Goal: Task Accomplishment & Management: Use online tool/utility

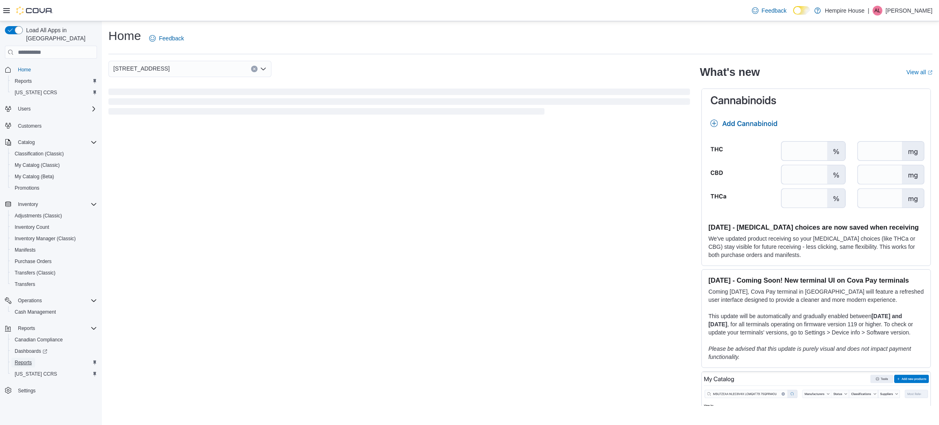
click at [24, 359] on span "Reports" at bounding box center [23, 362] width 17 height 7
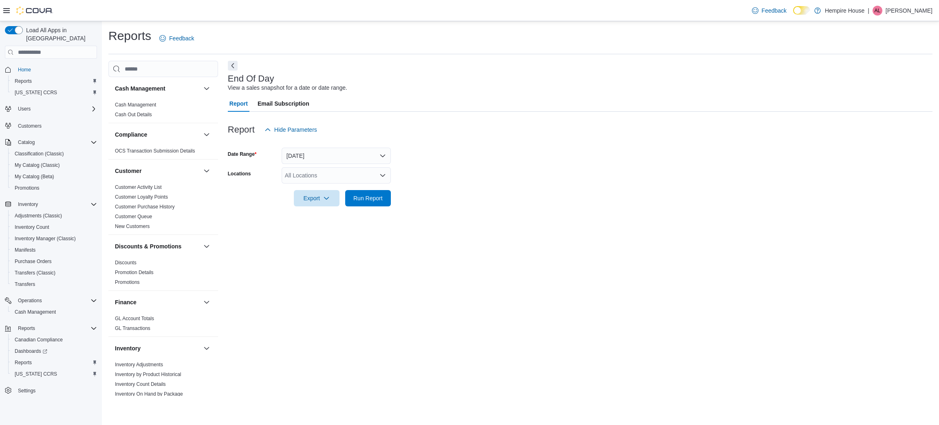
click at [329, 178] on div "All Locations" at bounding box center [336, 175] width 109 height 16
click at [325, 200] on span "[STREET_ADDRESS]" at bounding box center [327, 201] width 56 height 8
click at [412, 198] on form "Date Range [DATE] Locations [STREET_ADDRESS] Combo box. Selected. [STREET_ADDRE…" at bounding box center [580, 172] width 705 height 68
click at [366, 198] on span "Run Report" at bounding box center [367, 198] width 29 height 8
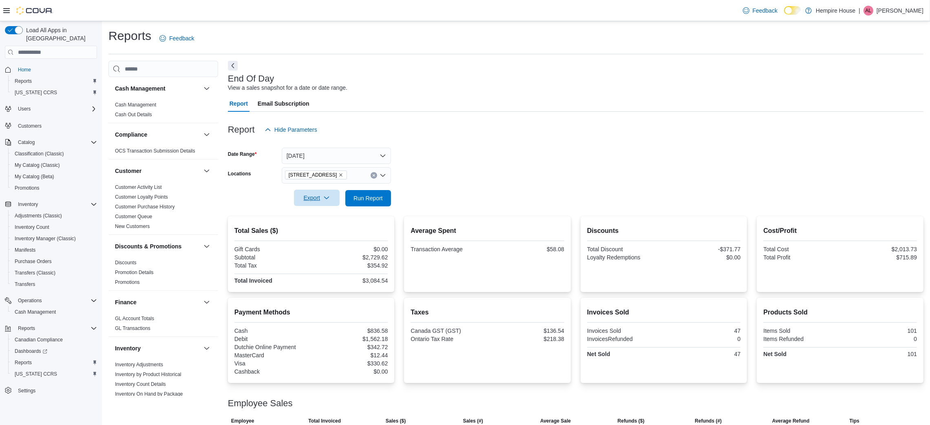
click at [318, 199] on span "Export" at bounding box center [317, 198] width 36 height 16
click at [305, 227] on span "Export to Pdf" at bounding box center [318, 230] width 37 height 7
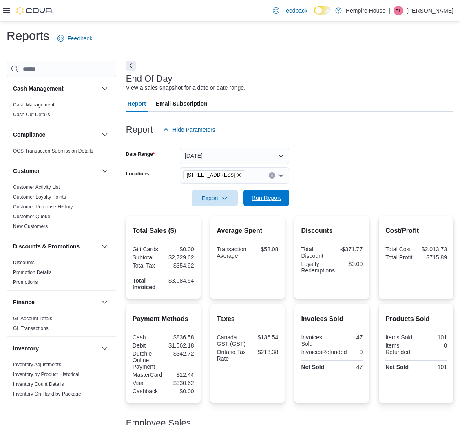
click at [257, 199] on span "Run Report" at bounding box center [265, 198] width 29 height 8
click at [256, 200] on span "Run Report" at bounding box center [265, 198] width 29 height 8
